Goal: Book appointment/travel/reservation

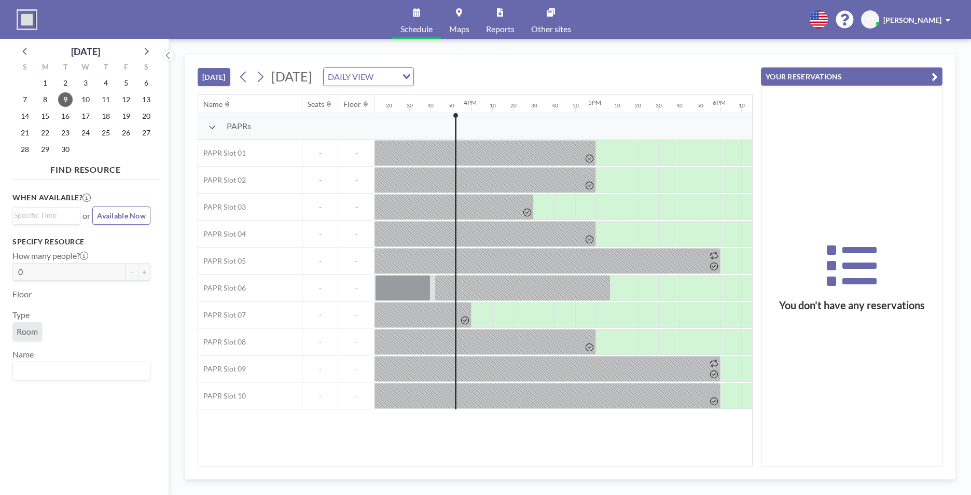
scroll to position [0, 1950]
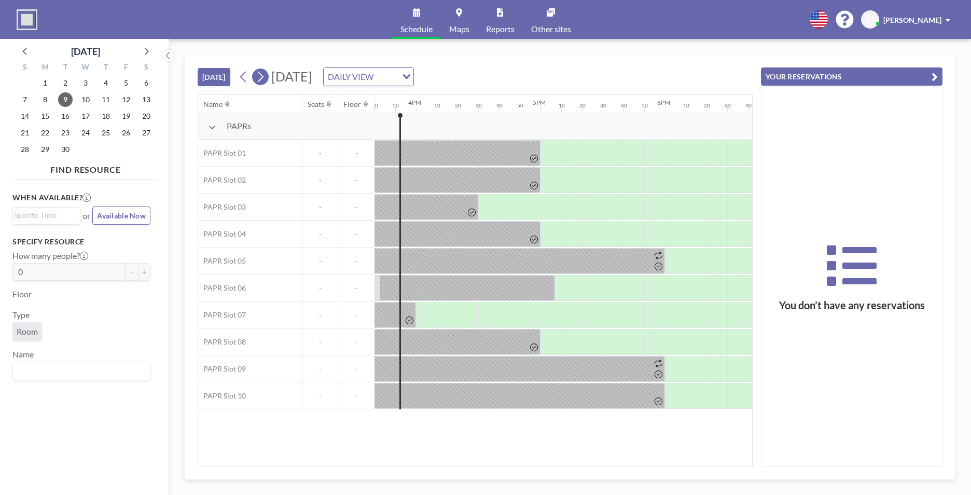
click at [265, 81] on icon at bounding box center [260, 77] width 10 height 16
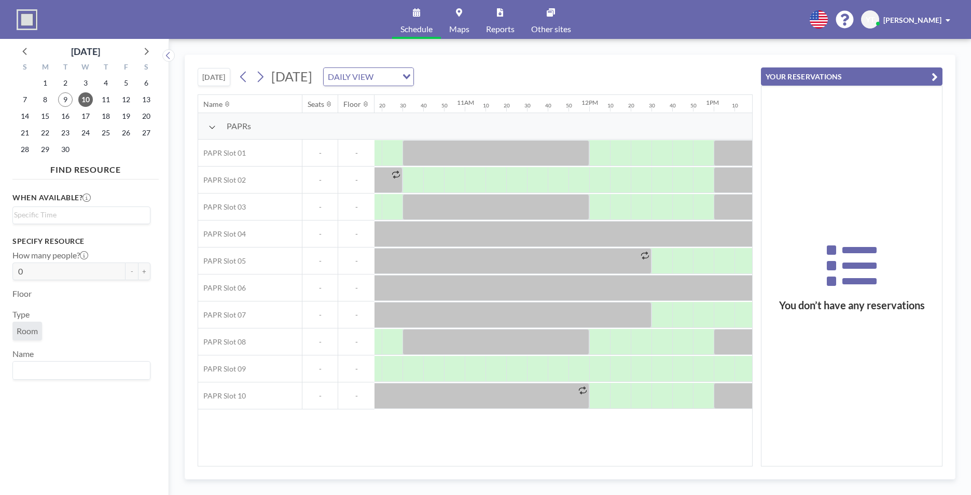
scroll to position [0, 1227]
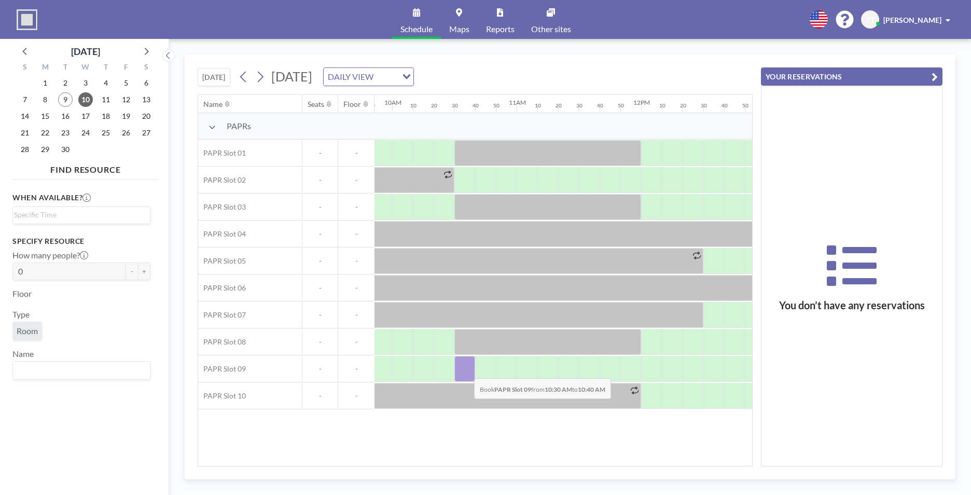
click at [466, 370] on div at bounding box center [464, 369] width 21 height 26
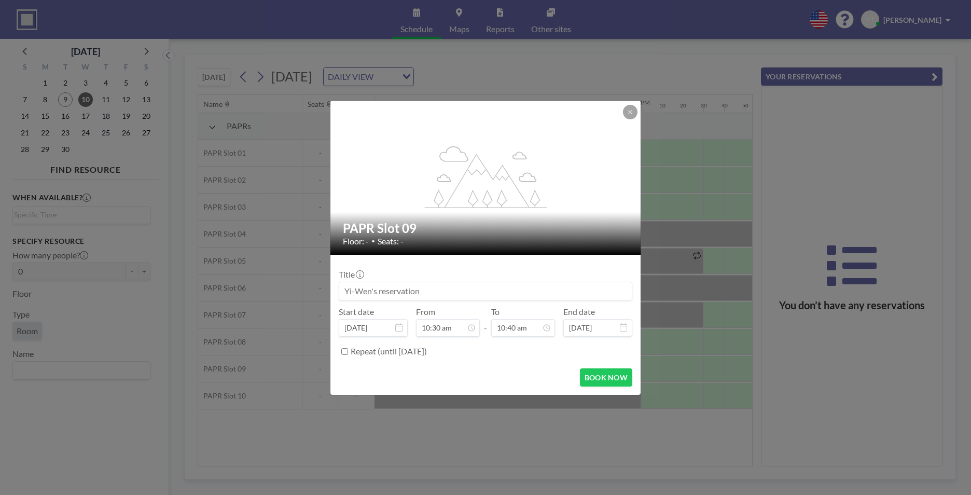
click at [466, 370] on div "BOOK NOW" at bounding box center [486, 377] width 294 height 18
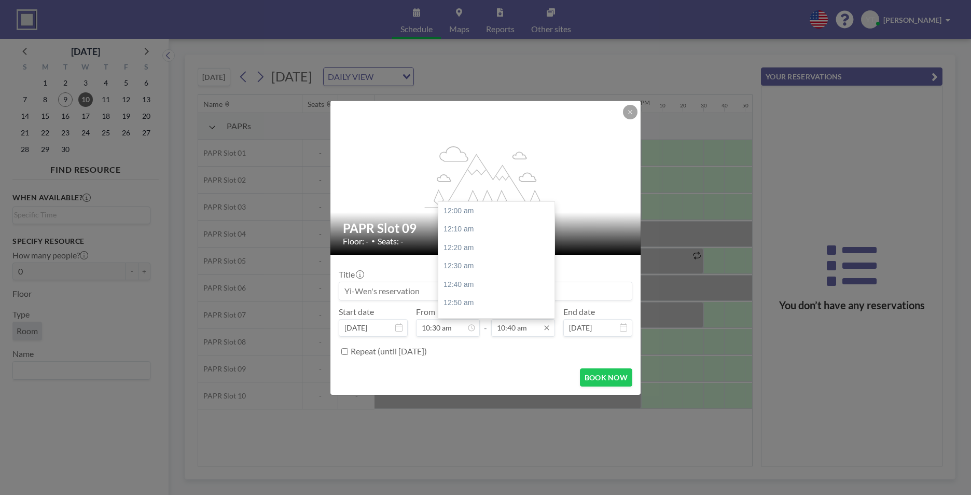
scroll to position [1182, 0]
click at [490, 297] on div "11:30 am" at bounding box center [498, 303] width 121 height 19
click at [488, 263] on div "12:00 pm" at bounding box center [498, 266] width 121 height 19
type input "12:00 pm"
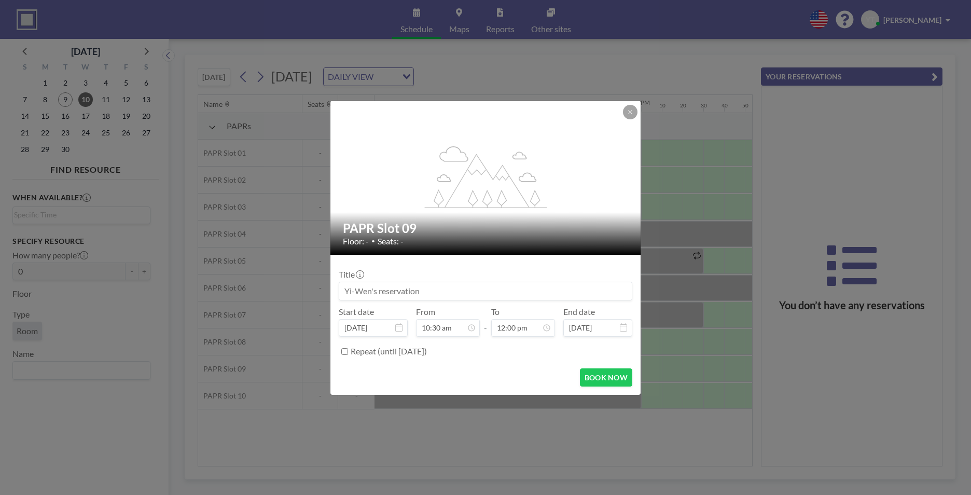
scroll to position [1329, 0]
click at [588, 372] on button "BOOK NOW" at bounding box center [606, 377] width 52 height 18
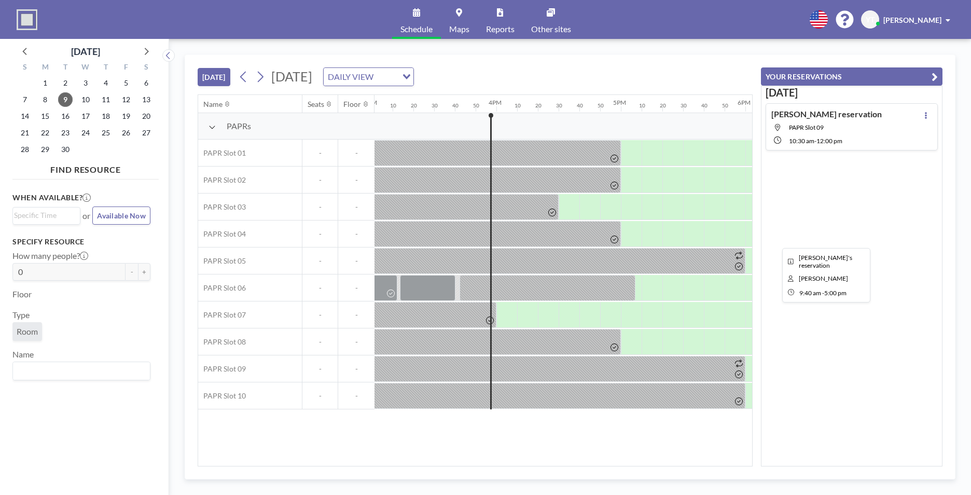
scroll to position [0, 1950]
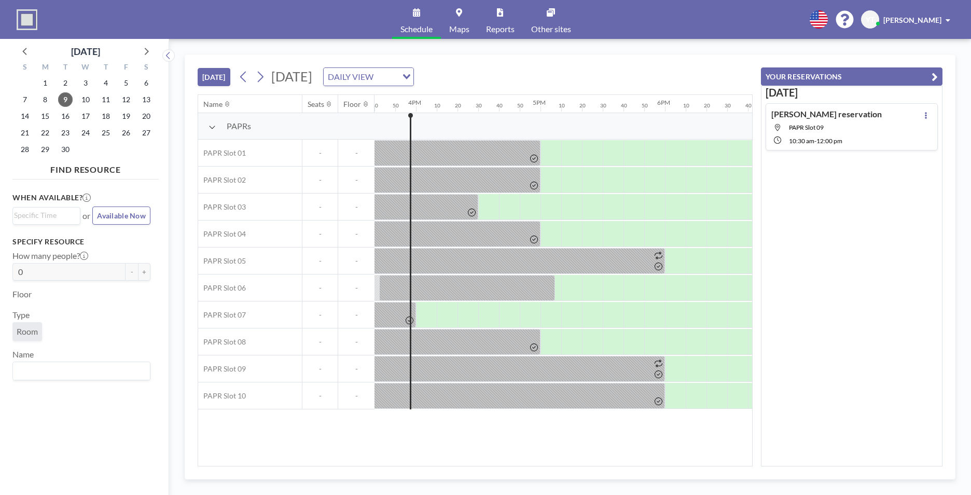
click at [463, 27] on span "Maps" at bounding box center [459, 29] width 20 height 8
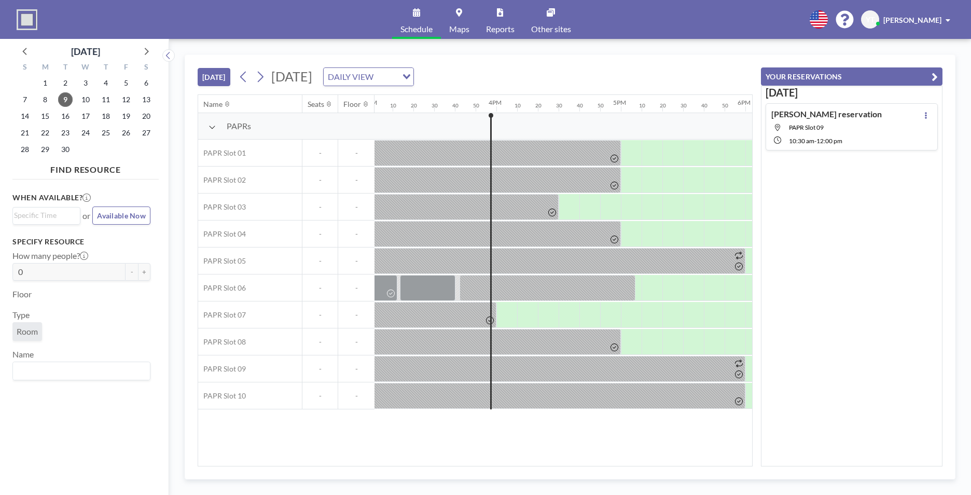
scroll to position [0, 1950]
